Goal: Information Seeking & Learning: Learn about a topic

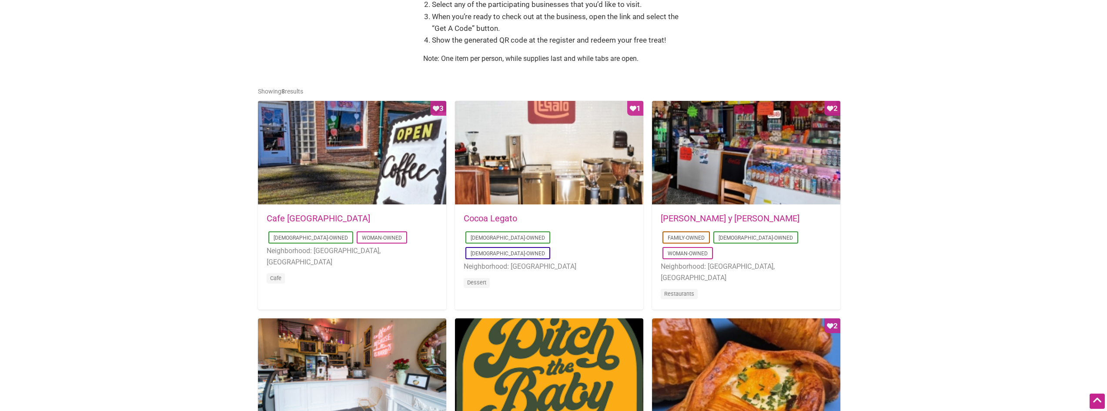
scroll to position [383, 0]
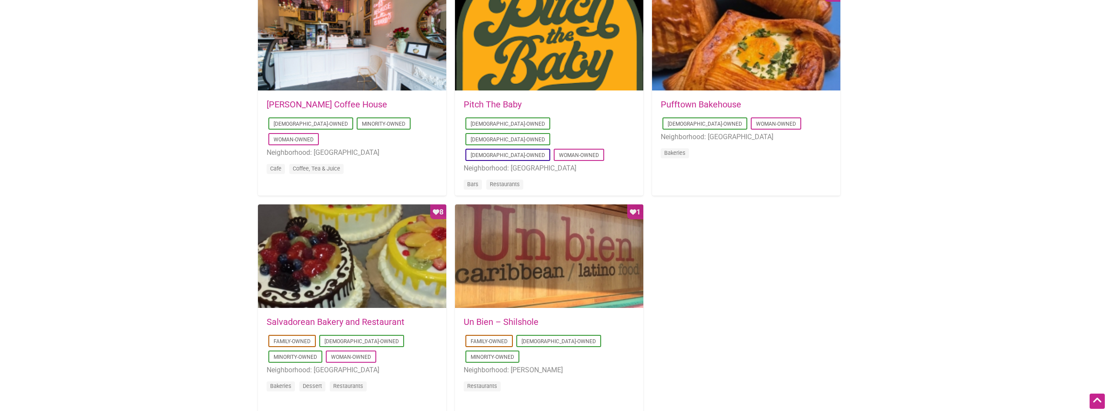
scroll to position [731, 0]
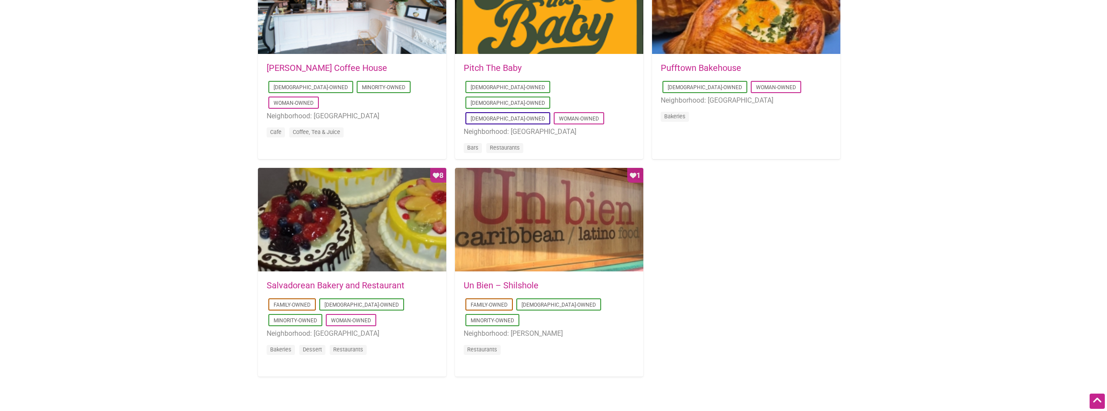
click at [520, 284] on link "Un Bien – Shilshole" at bounding box center [501, 285] width 75 height 10
click at [506, 126] on li "Neighborhood: Capitol Hill" at bounding box center [549, 131] width 171 height 11
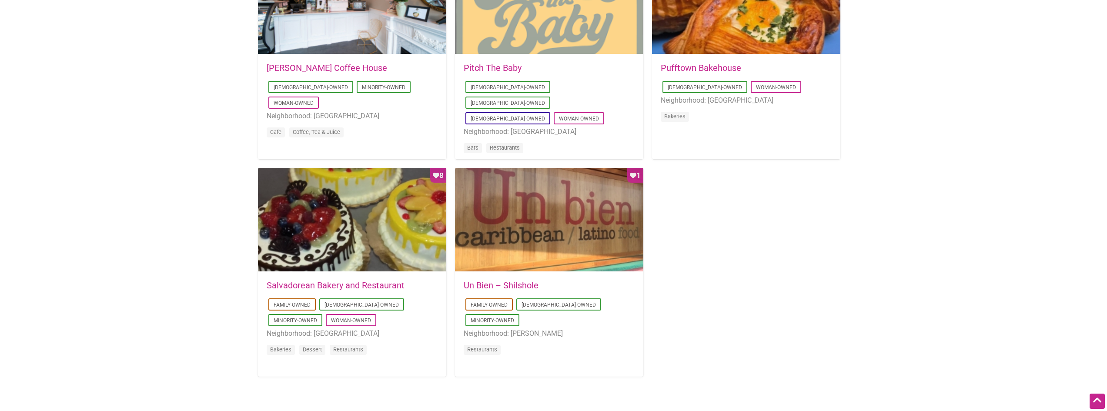
click at [500, 37] on div at bounding box center [549, 2] width 188 height 104
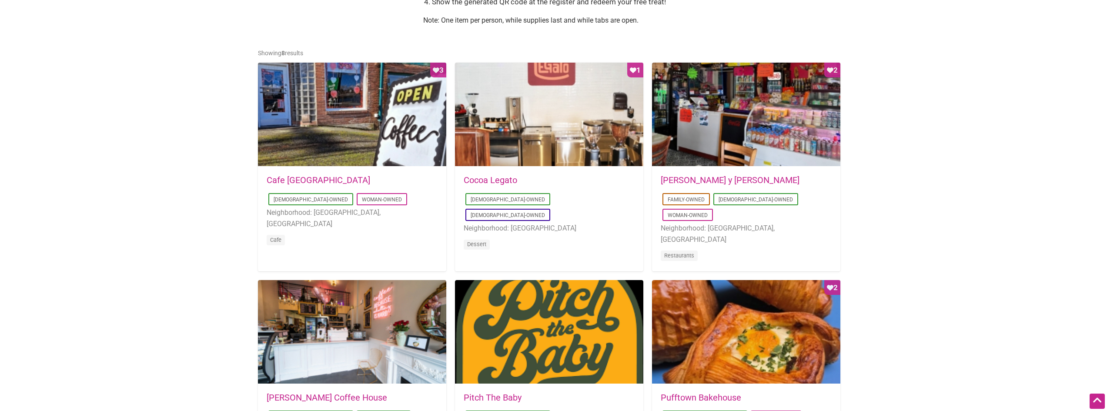
scroll to position [400, 0]
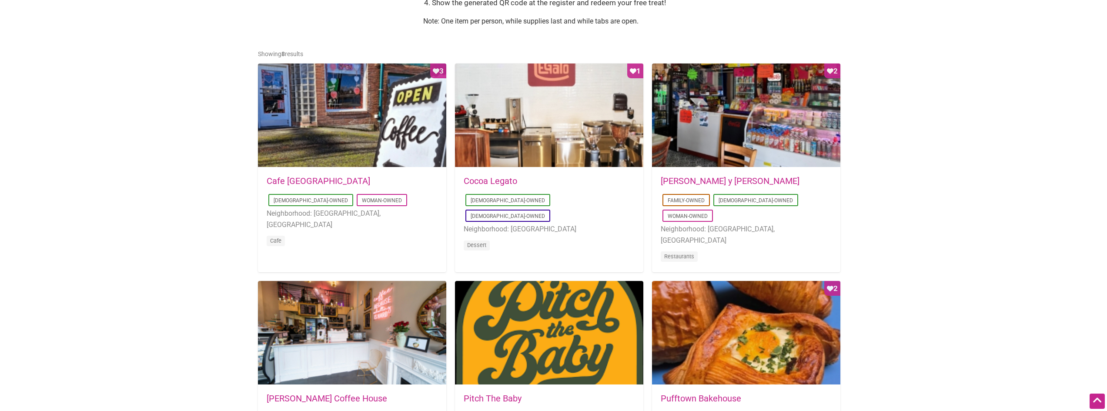
click at [741, 186] on link "[PERSON_NAME] y [PERSON_NAME]" at bounding box center [730, 181] width 139 height 10
click at [743, 182] on link "[PERSON_NAME] y [PERSON_NAME]" at bounding box center [730, 181] width 139 height 10
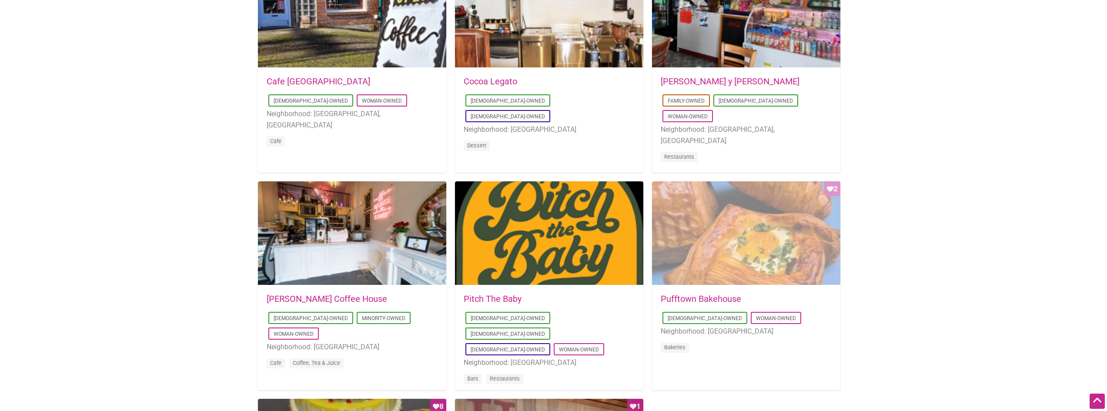
scroll to position [418, 0]
